Goal: Navigation & Orientation: Find specific page/section

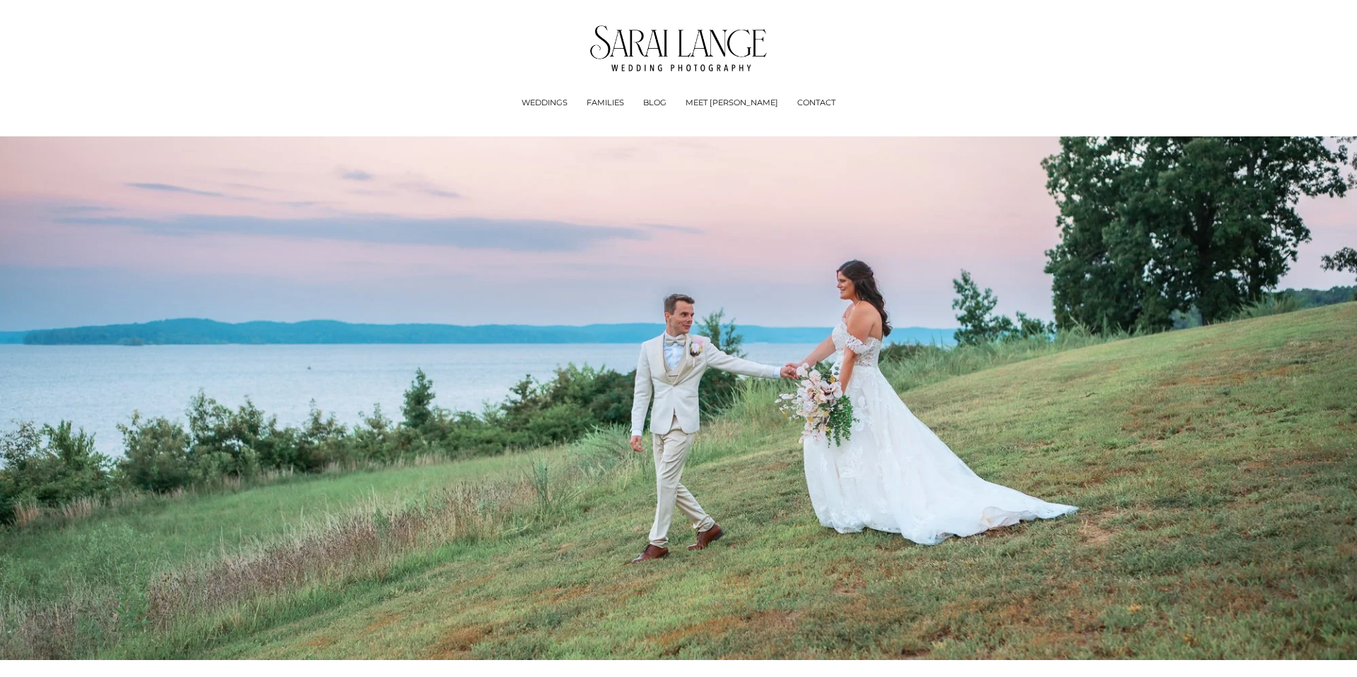
click at [619, 106] on link "FAMILIES" at bounding box center [604, 103] width 37 height 14
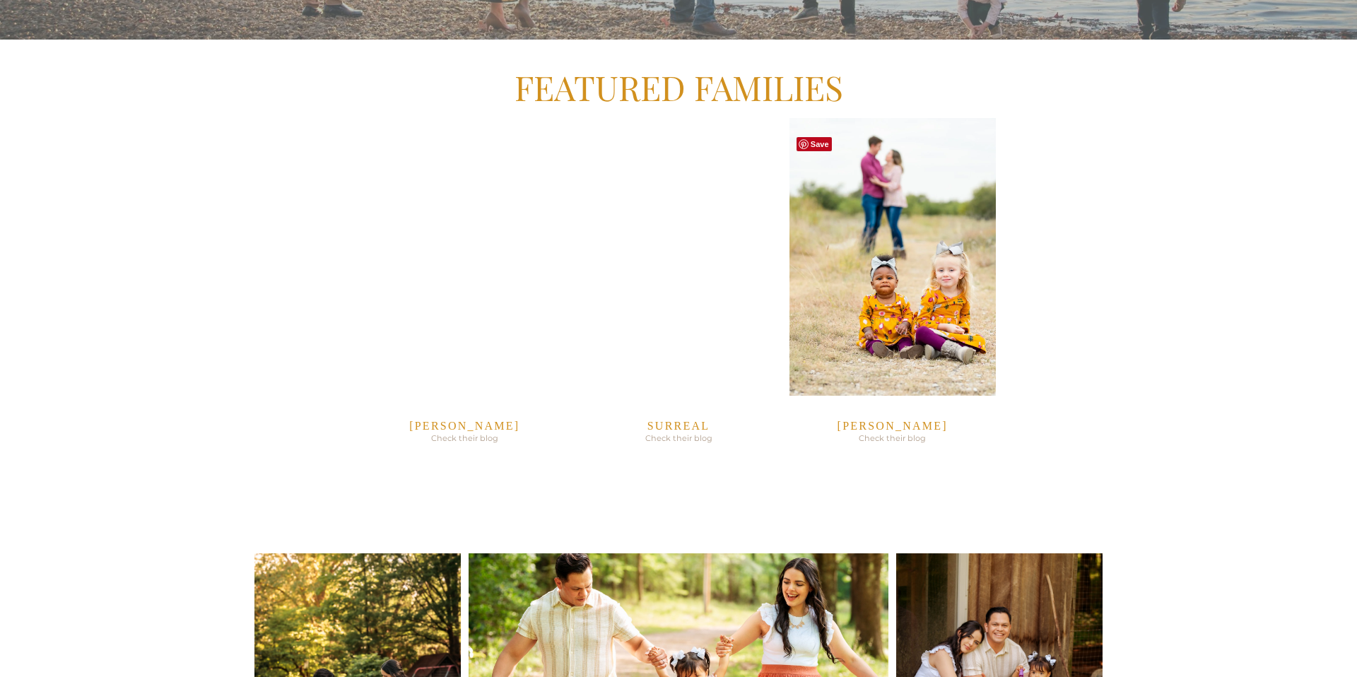
scroll to position [1034, 0]
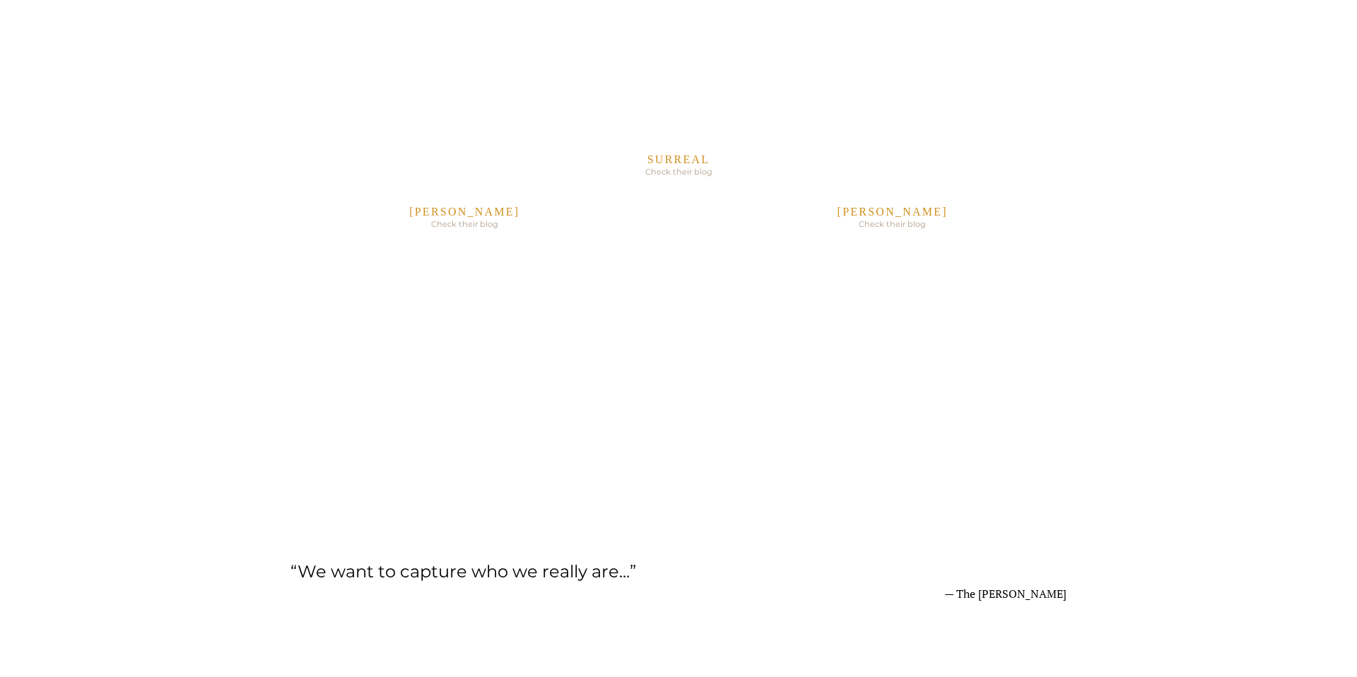
scroll to position [1312, 0]
